Goal: Task Accomplishment & Management: Manage account settings

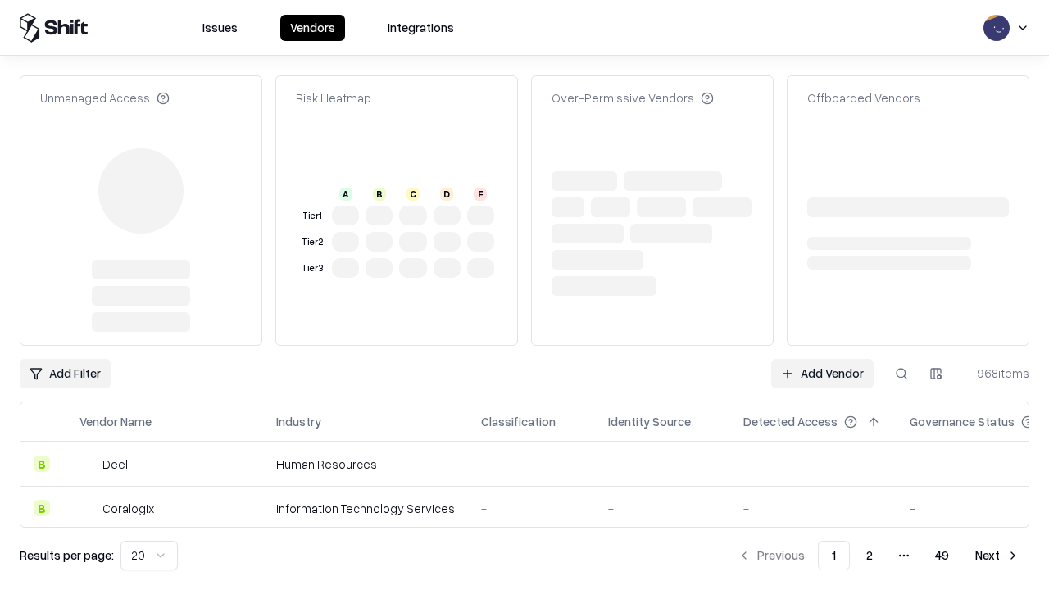
click at [822, 359] on link "Add Vendor" at bounding box center [822, 373] width 102 height 29
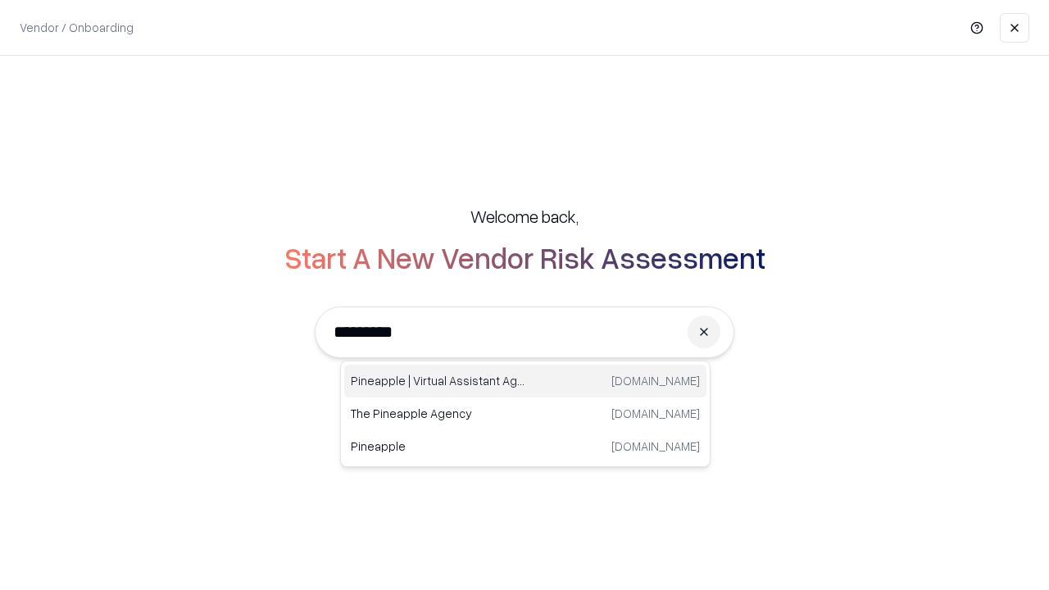
click at [525, 381] on div "Pineapple | Virtual Assistant Agency trypineapple.com" at bounding box center [525, 381] width 362 height 33
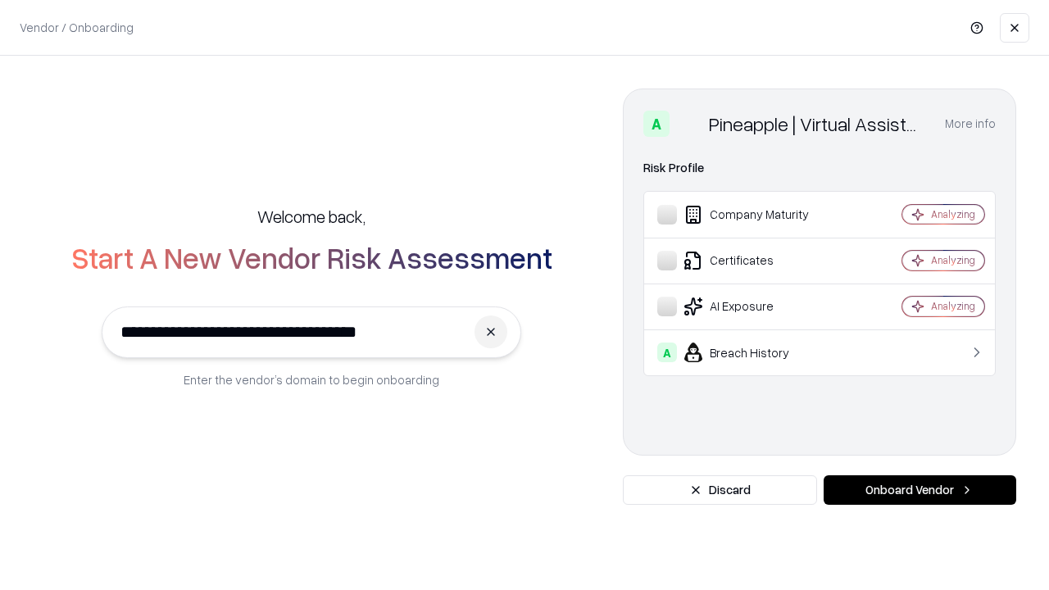
type input "**********"
click at [919, 490] on button "Onboard Vendor" at bounding box center [919, 489] width 193 height 29
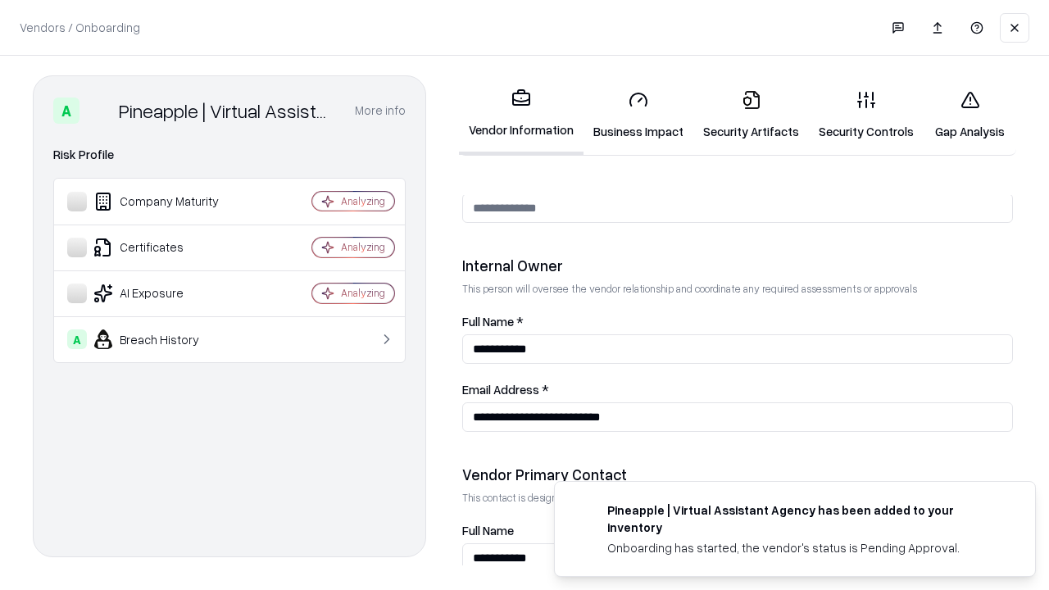
scroll to position [849, 0]
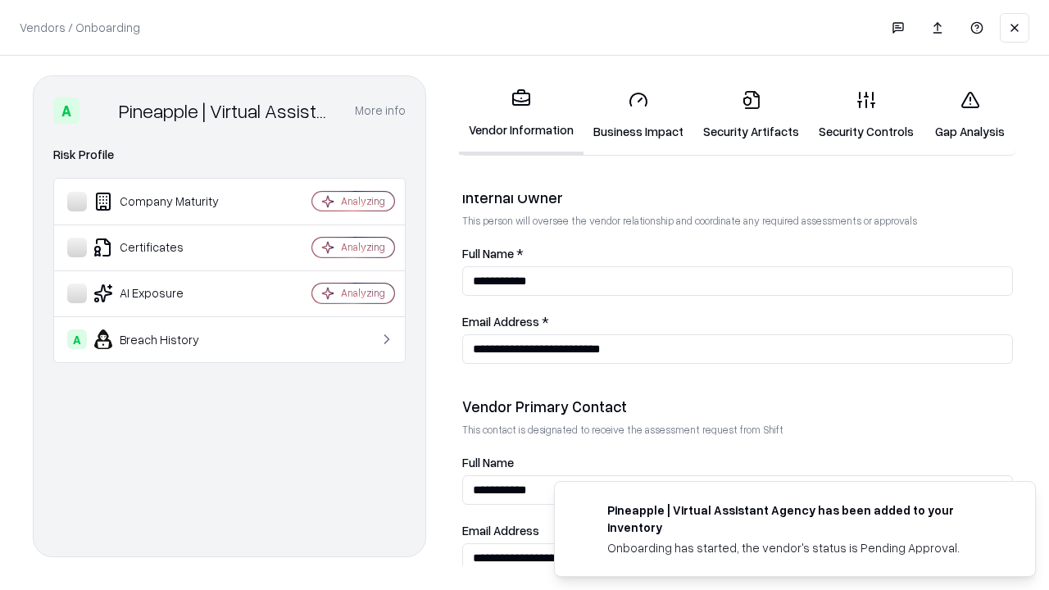
click at [750, 115] on link "Security Artifacts" at bounding box center [751, 115] width 116 height 76
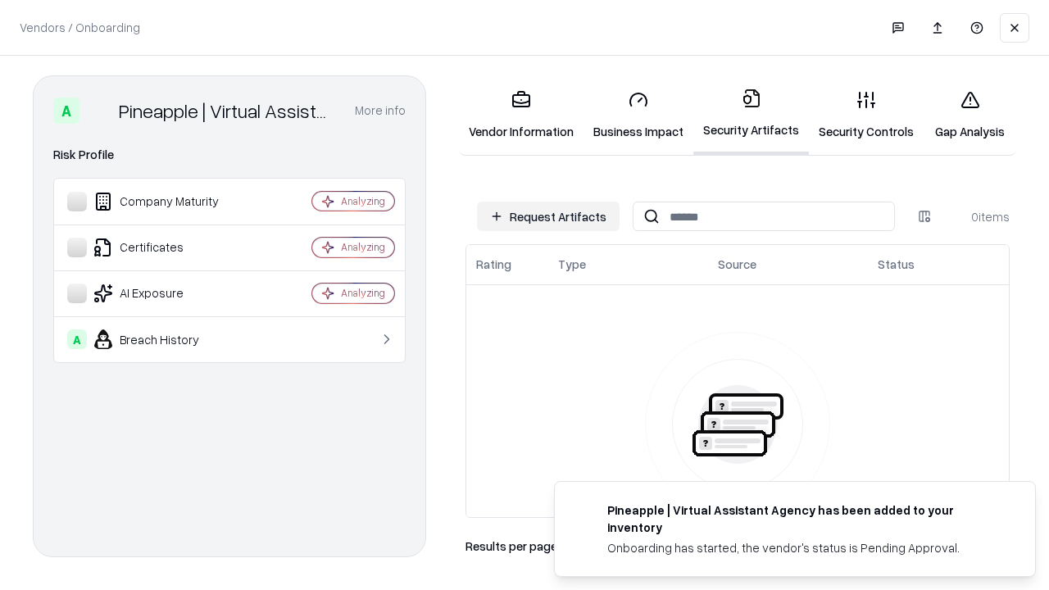
click at [548, 216] on button "Request Artifacts" at bounding box center [548, 216] width 143 height 29
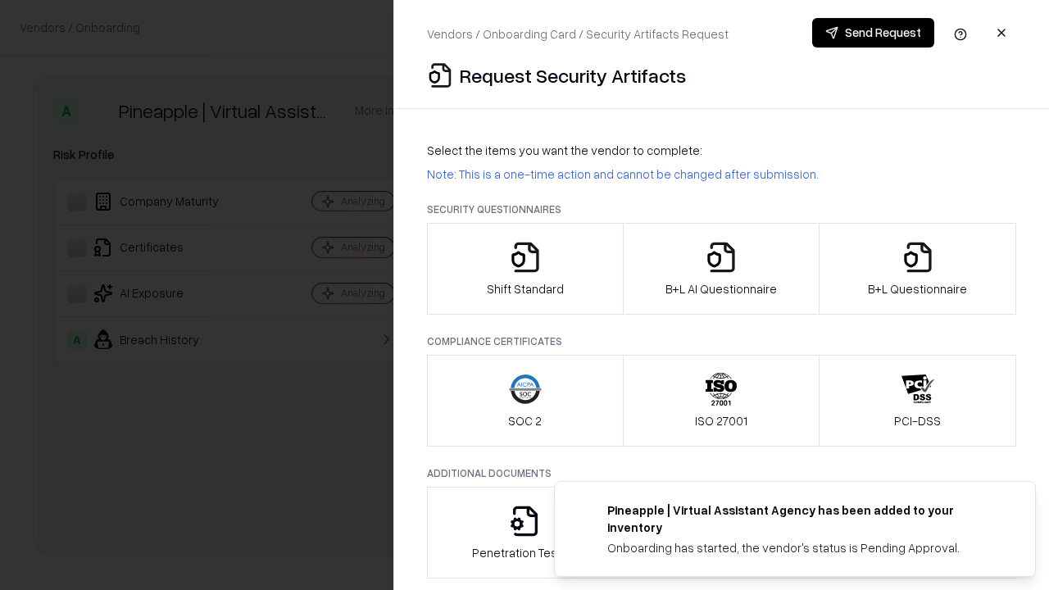
click at [917, 269] on icon "button" at bounding box center [917, 257] width 33 height 33
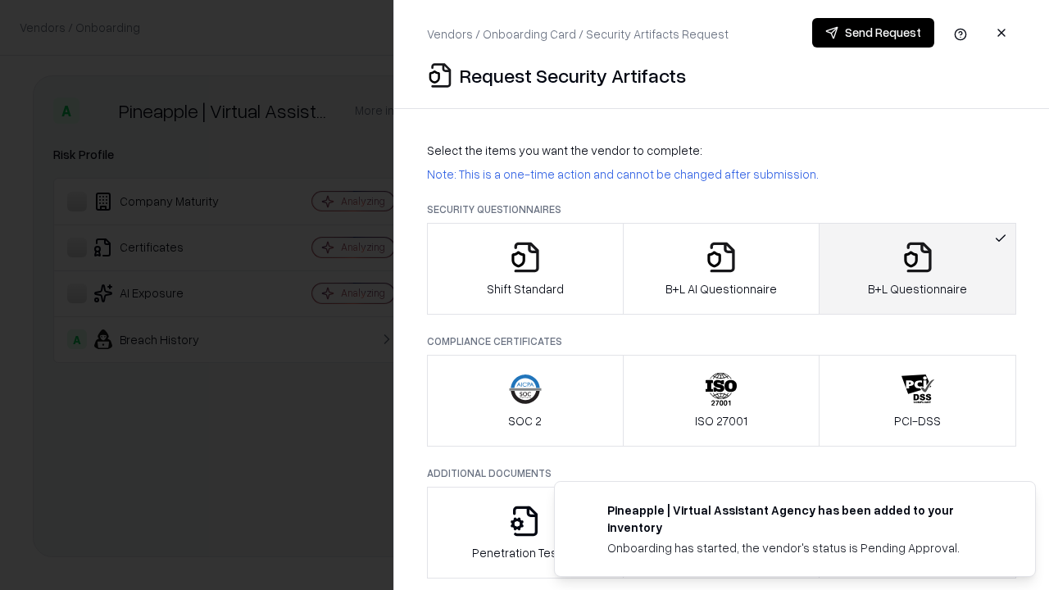
click at [720, 269] on icon "button" at bounding box center [721, 257] width 33 height 33
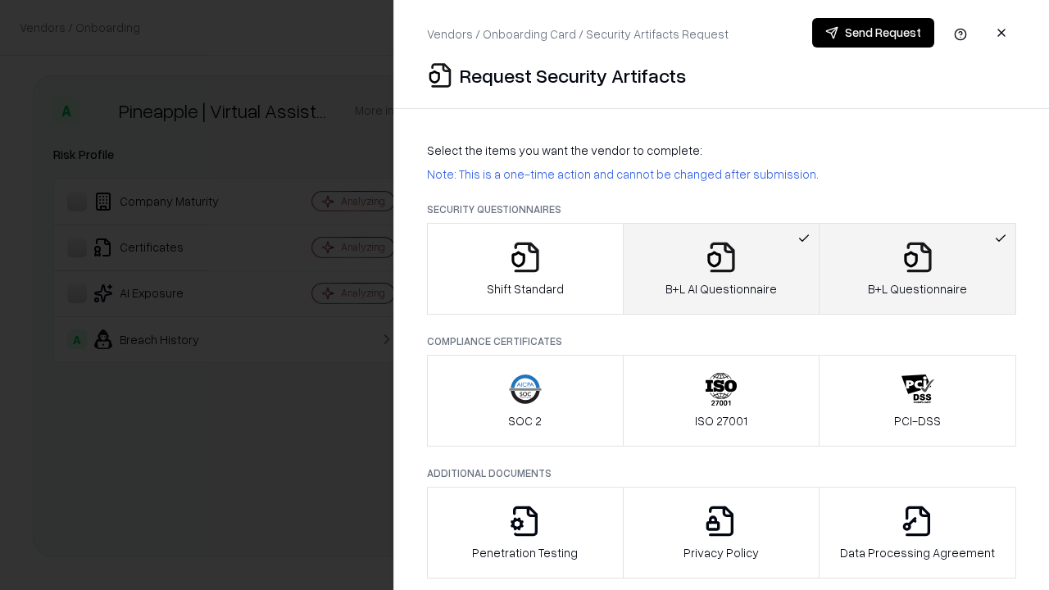
click at [873, 33] on button "Send Request" at bounding box center [873, 32] width 122 height 29
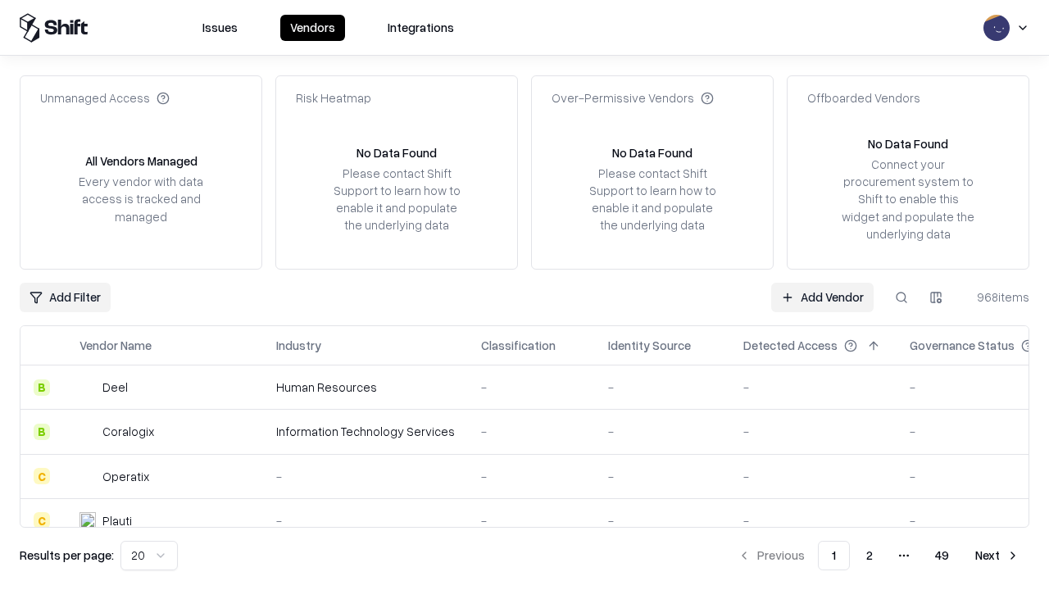
click at [901, 297] on button at bounding box center [900, 297] width 29 height 29
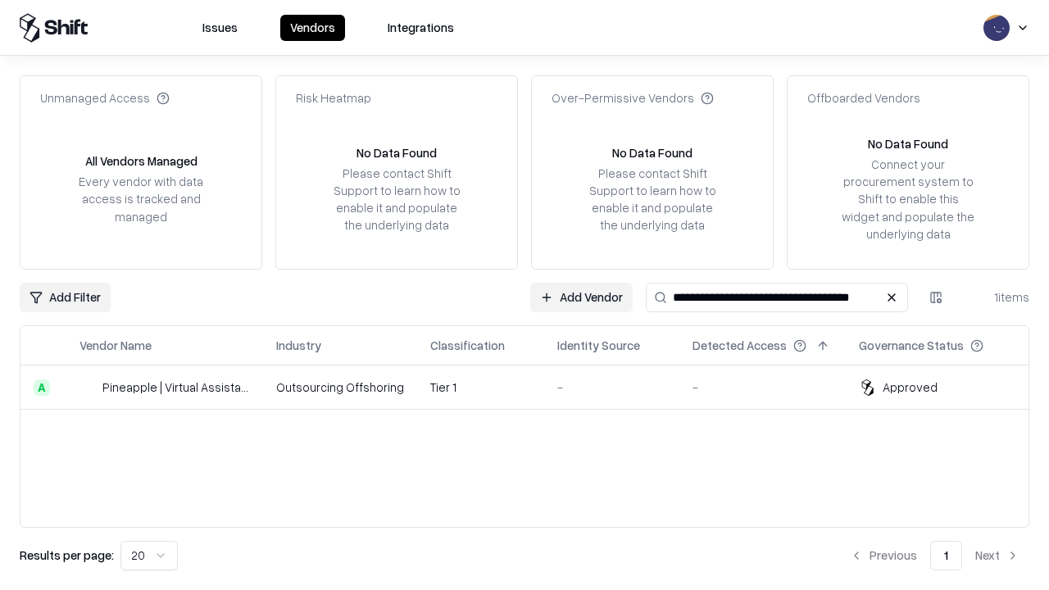
type input "**********"
click at [534, 387] on td "Tier 1" at bounding box center [480, 387] width 127 height 44
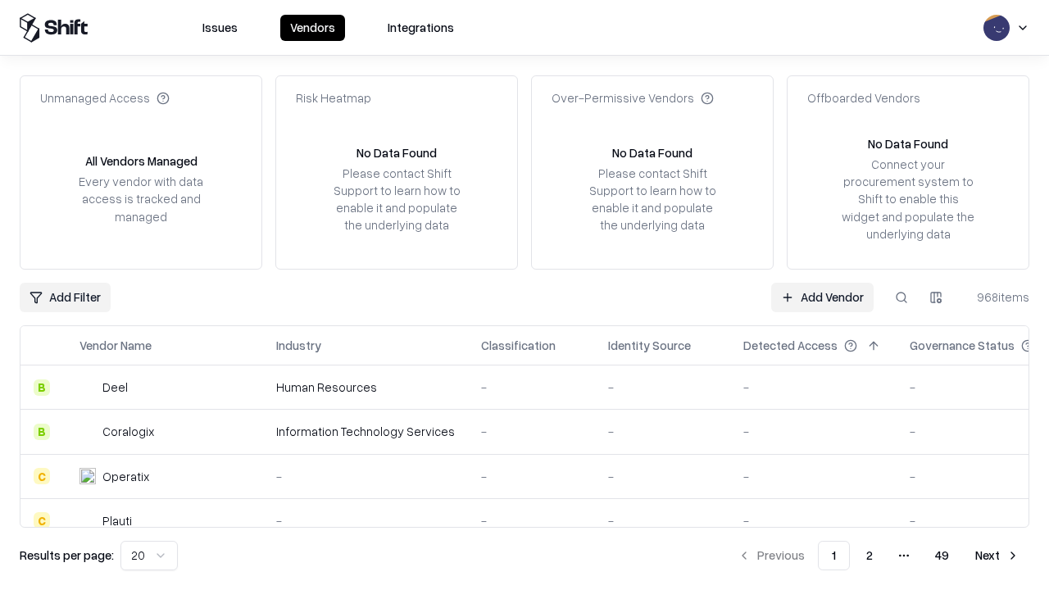
click at [822, 297] on link "Add Vendor" at bounding box center [822, 297] width 102 height 29
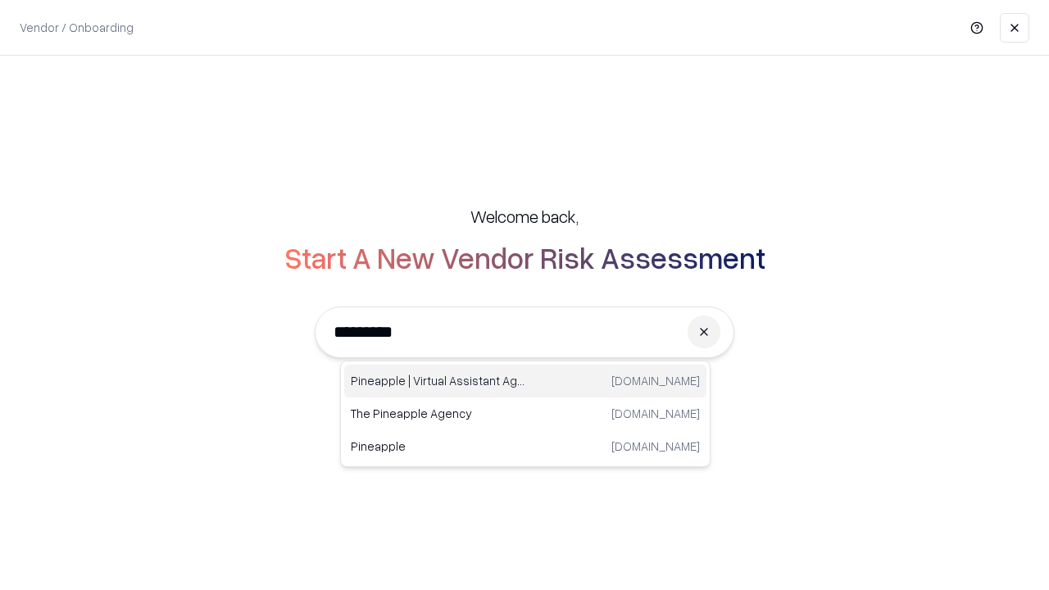
click at [525, 381] on div "Pineapple | Virtual Assistant Agency [DOMAIN_NAME]" at bounding box center [525, 381] width 362 height 33
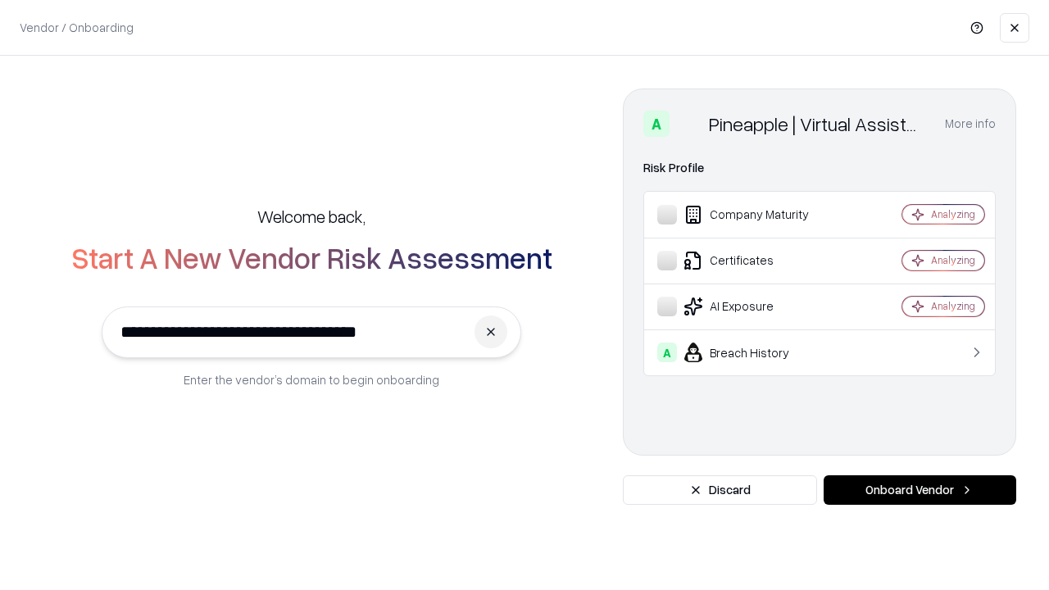
type input "**********"
click at [919, 490] on button "Onboard Vendor" at bounding box center [919, 489] width 193 height 29
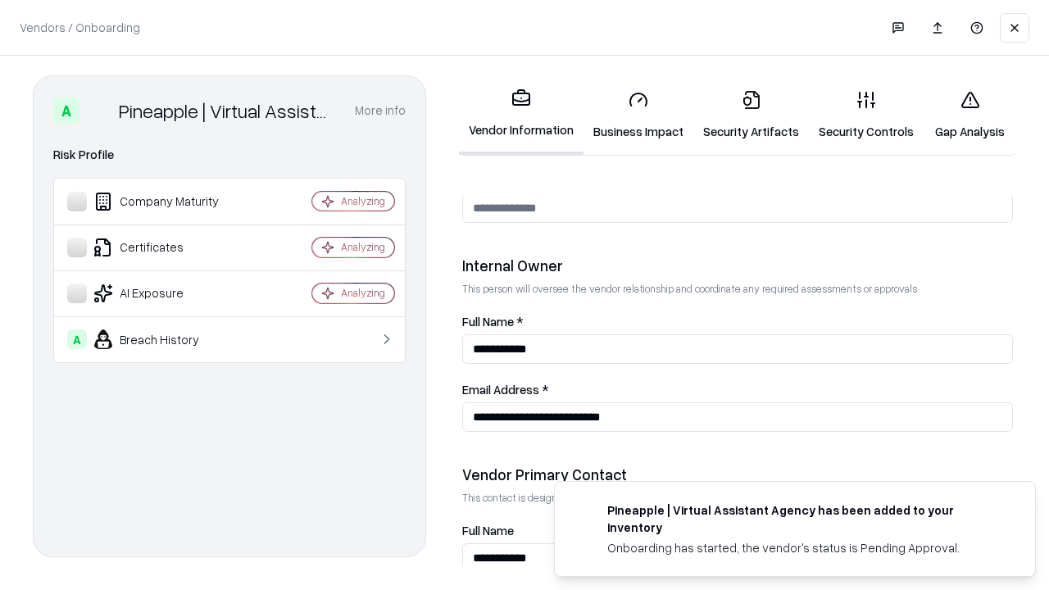
scroll to position [849, 0]
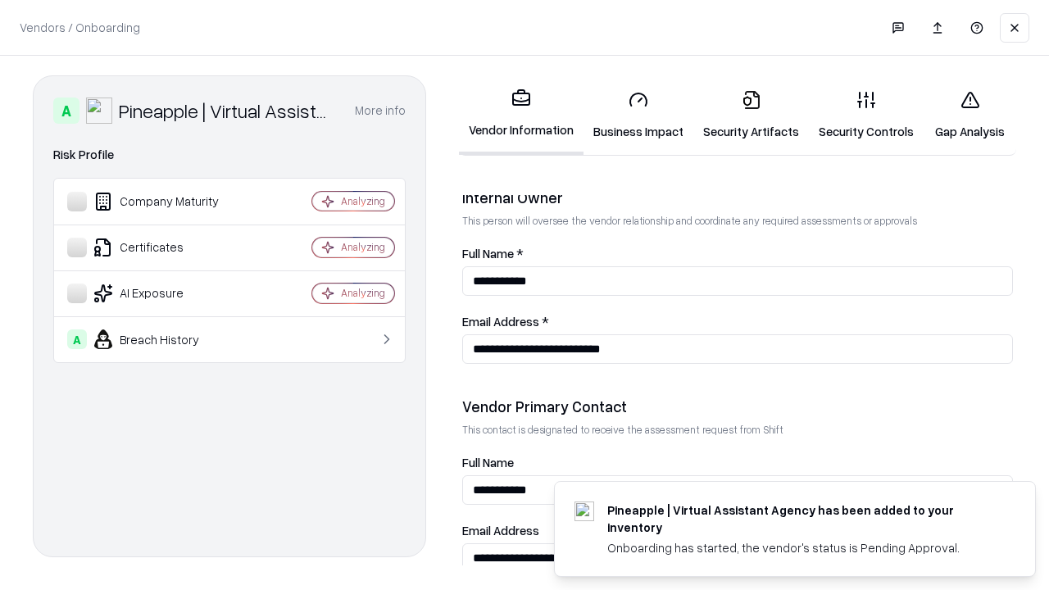
click at [969, 115] on link "Gap Analysis" at bounding box center [969, 115] width 93 height 76
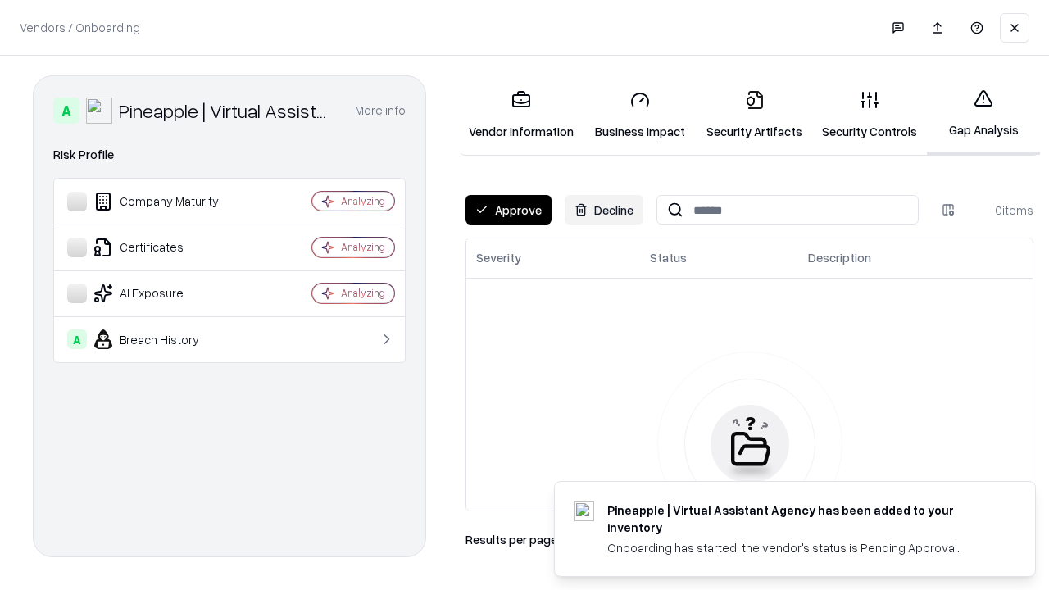
click at [508, 210] on button "Approve" at bounding box center [508, 209] width 86 height 29
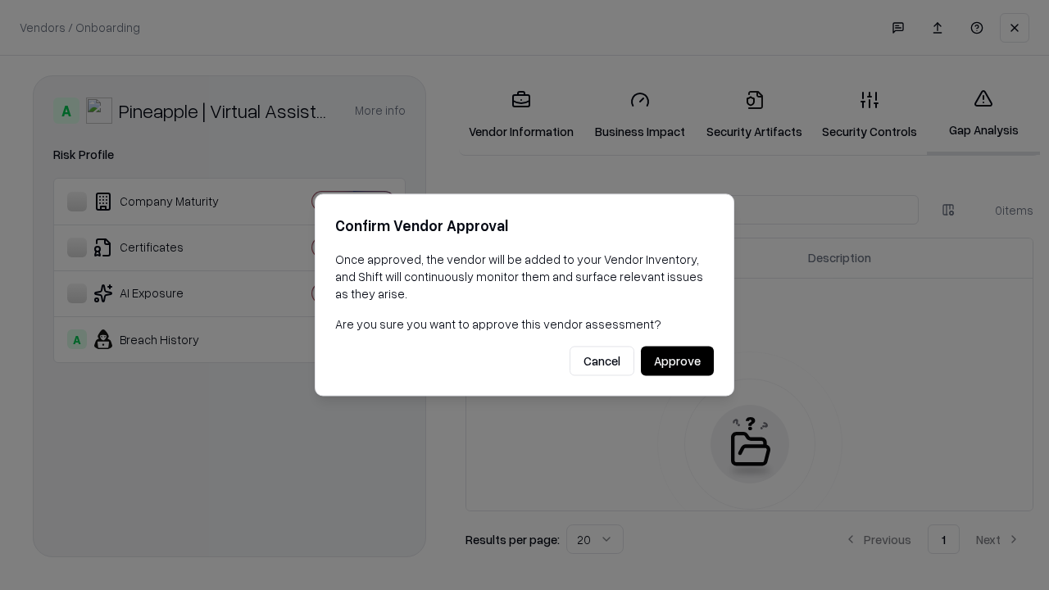
click at [677, 360] on button "Approve" at bounding box center [677, 361] width 73 height 29
